Goal: Task Accomplishment & Management: Use online tool/utility

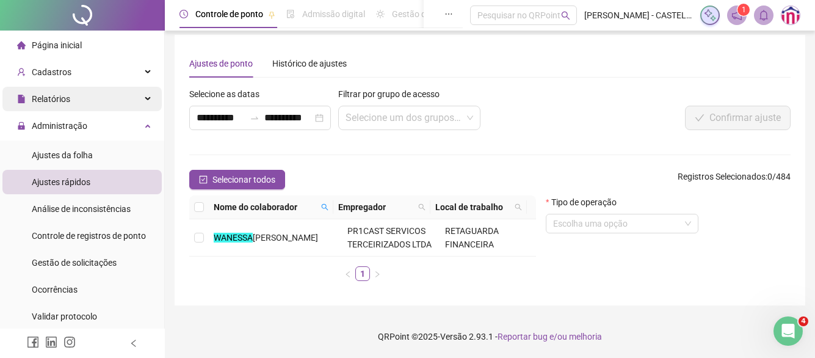
click at [94, 104] on div "Relatórios" at bounding box center [81, 99] width 159 height 24
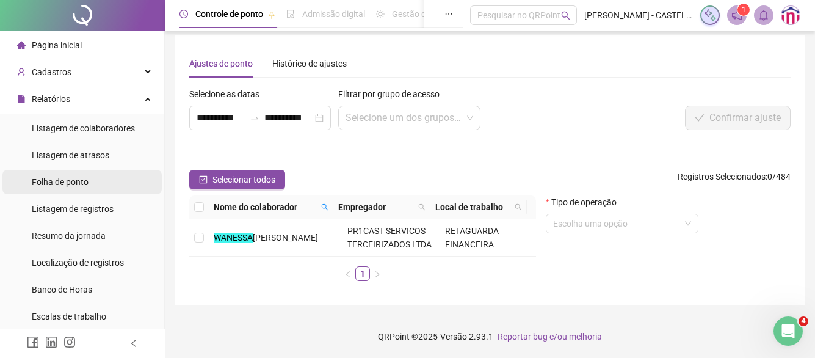
click at [76, 185] on span "Folha de ponto" at bounding box center [60, 182] width 57 height 10
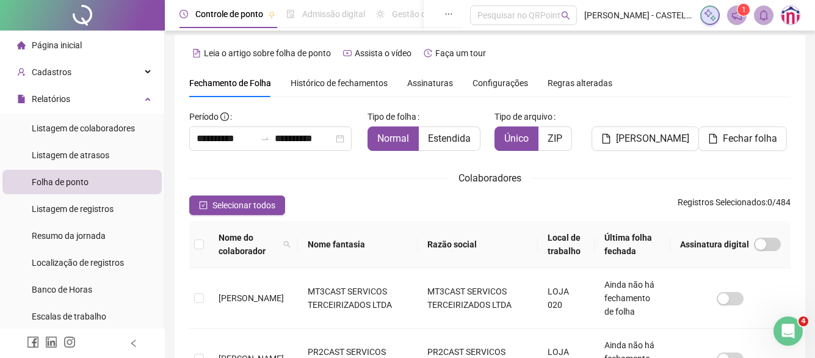
scroll to position [71, 0]
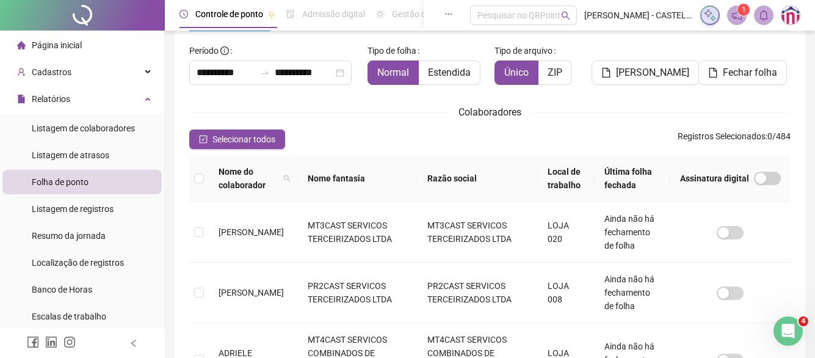
click at [579, 178] on th "Local de trabalho" at bounding box center [566, 178] width 57 height 47
click at [588, 179] on icon "filter" at bounding box center [584, 178] width 7 height 7
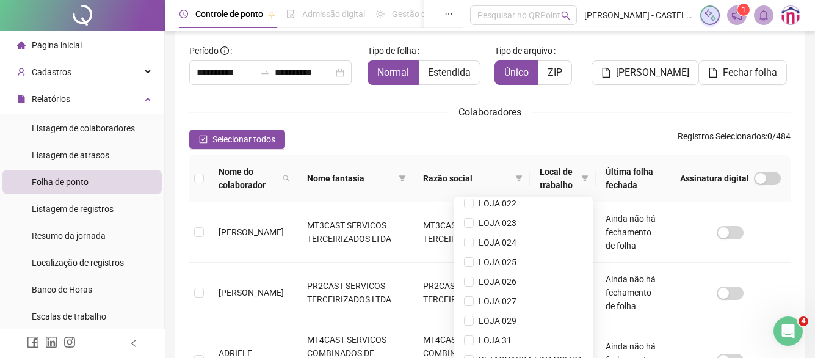
scroll to position [449, 0]
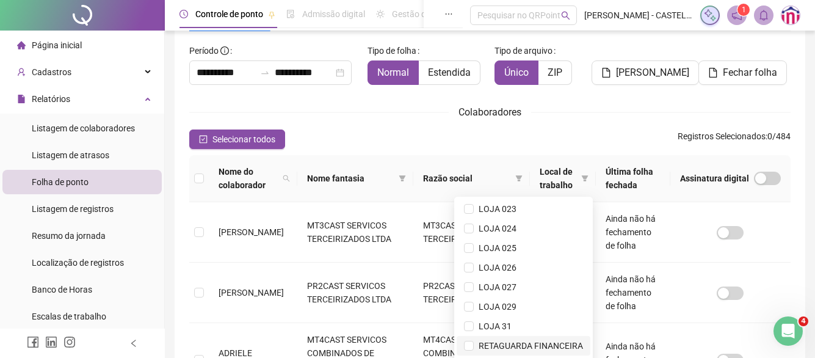
click at [476, 348] on span "RETAGUARDA FINANCEIRA" at bounding box center [528, 346] width 109 height 10
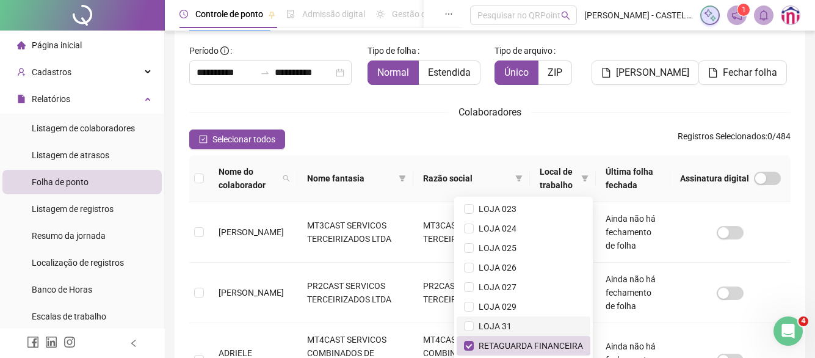
scroll to position [316, 0]
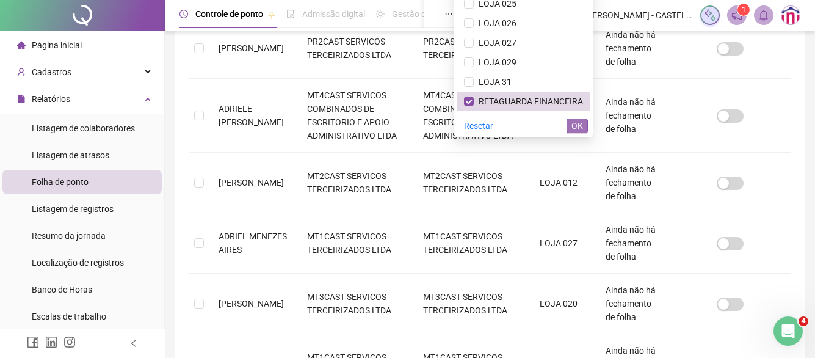
click at [574, 129] on span "OK" at bounding box center [577, 125] width 12 height 13
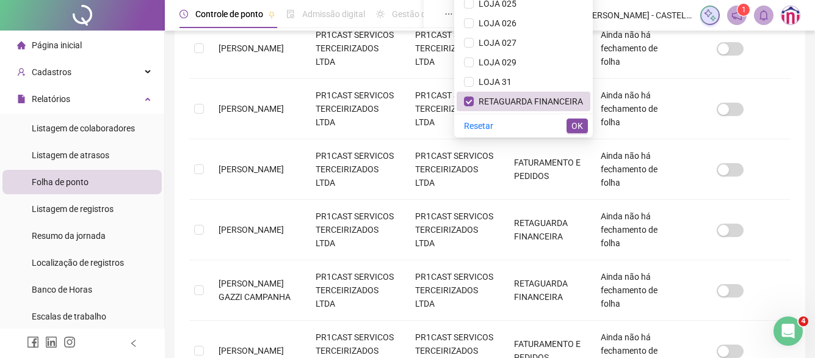
scroll to position [71, 0]
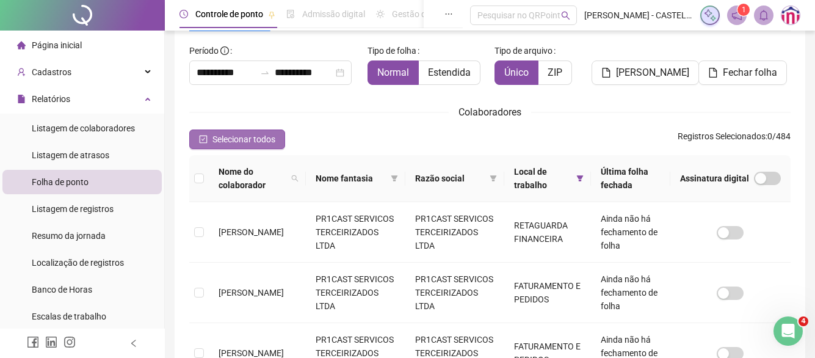
click at [233, 140] on span "Selecionar todos" at bounding box center [243, 138] width 63 height 13
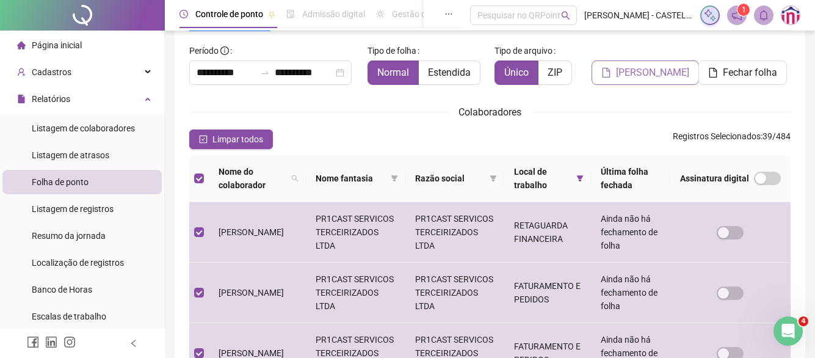
click at [660, 70] on span "[PERSON_NAME]" at bounding box center [652, 72] width 73 height 15
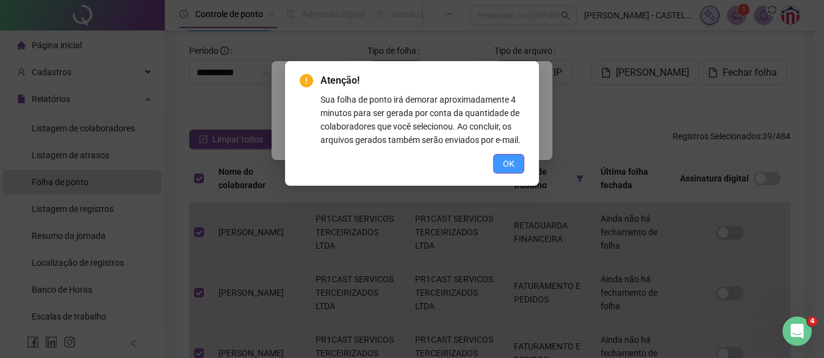
click at [517, 165] on button "OK" at bounding box center [508, 164] width 31 height 20
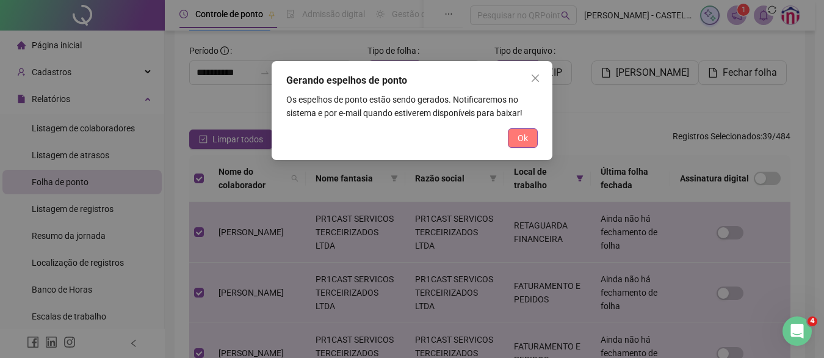
click at [517, 145] on button "Ok" at bounding box center [523, 138] width 30 height 20
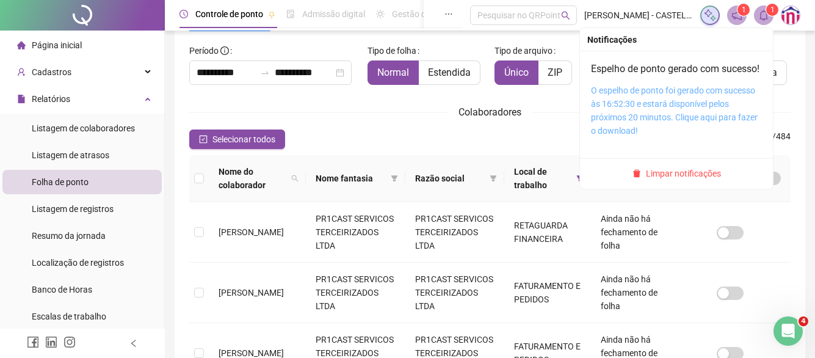
click at [713, 105] on link "O espelho de ponto foi gerado com sucesso às 16:52:30 e estará disponível pelos…" at bounding box center [674, 110] width 167 height 50
